Goal: Task Accomplishment & Management: Manage account settings

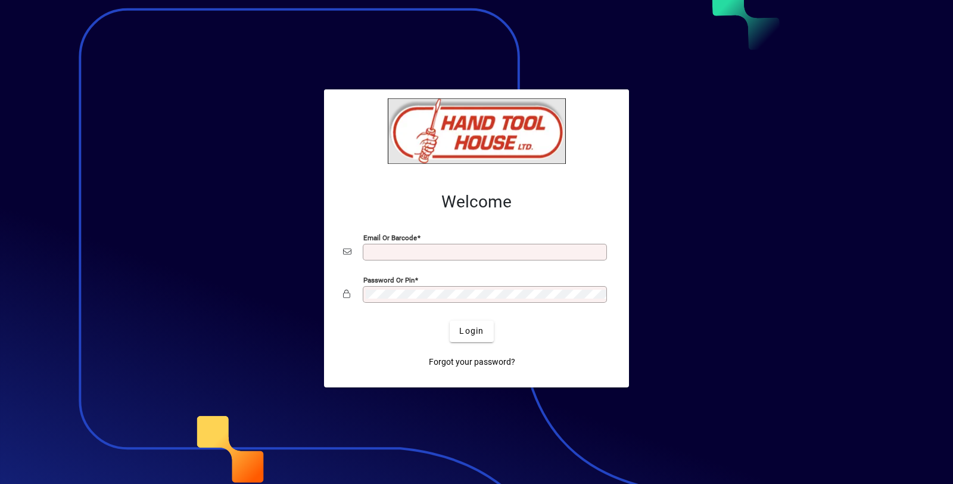
type input "**********"
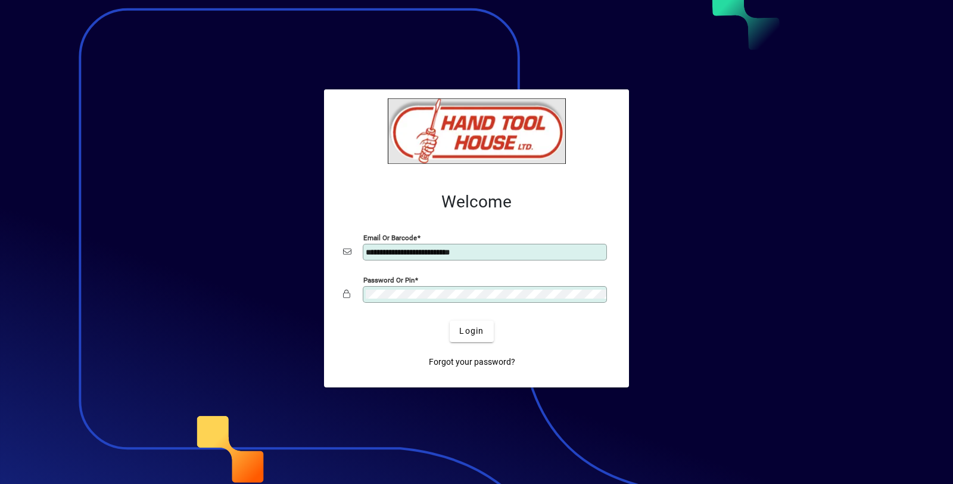
drag, startPoint x: 519, startPoint y: 248, endPoint x: 324, endPoint y: 239, distance: 195.0
click at [324, 239] on div "**********" at bounding box center [476, 280] width 305 height 214
